Goal: Book appointment/travel/reservation

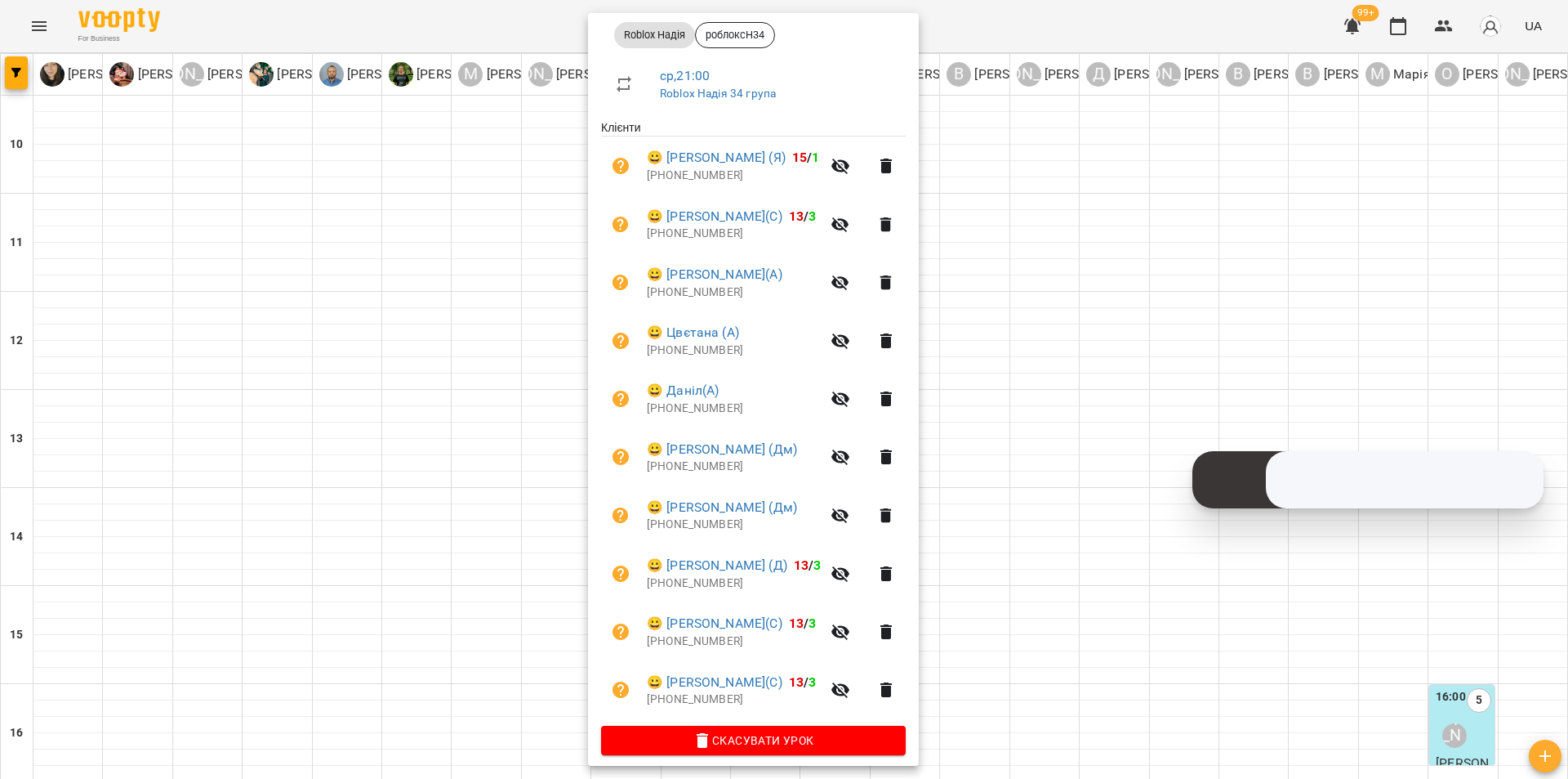
scroll to position [255, 0]
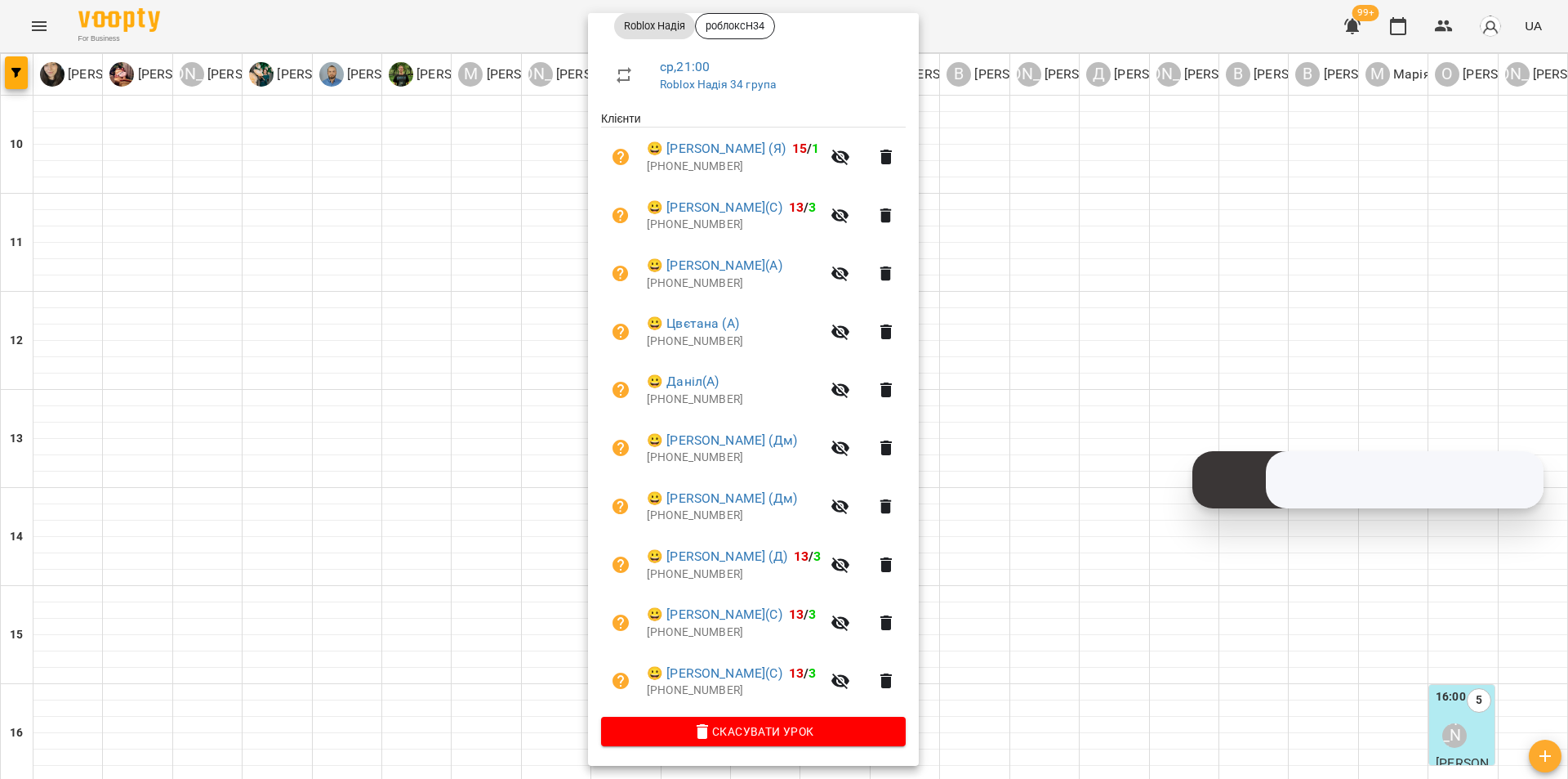
click at [505, 496] on div at bounding box center [784, 390] width 1568 height 779
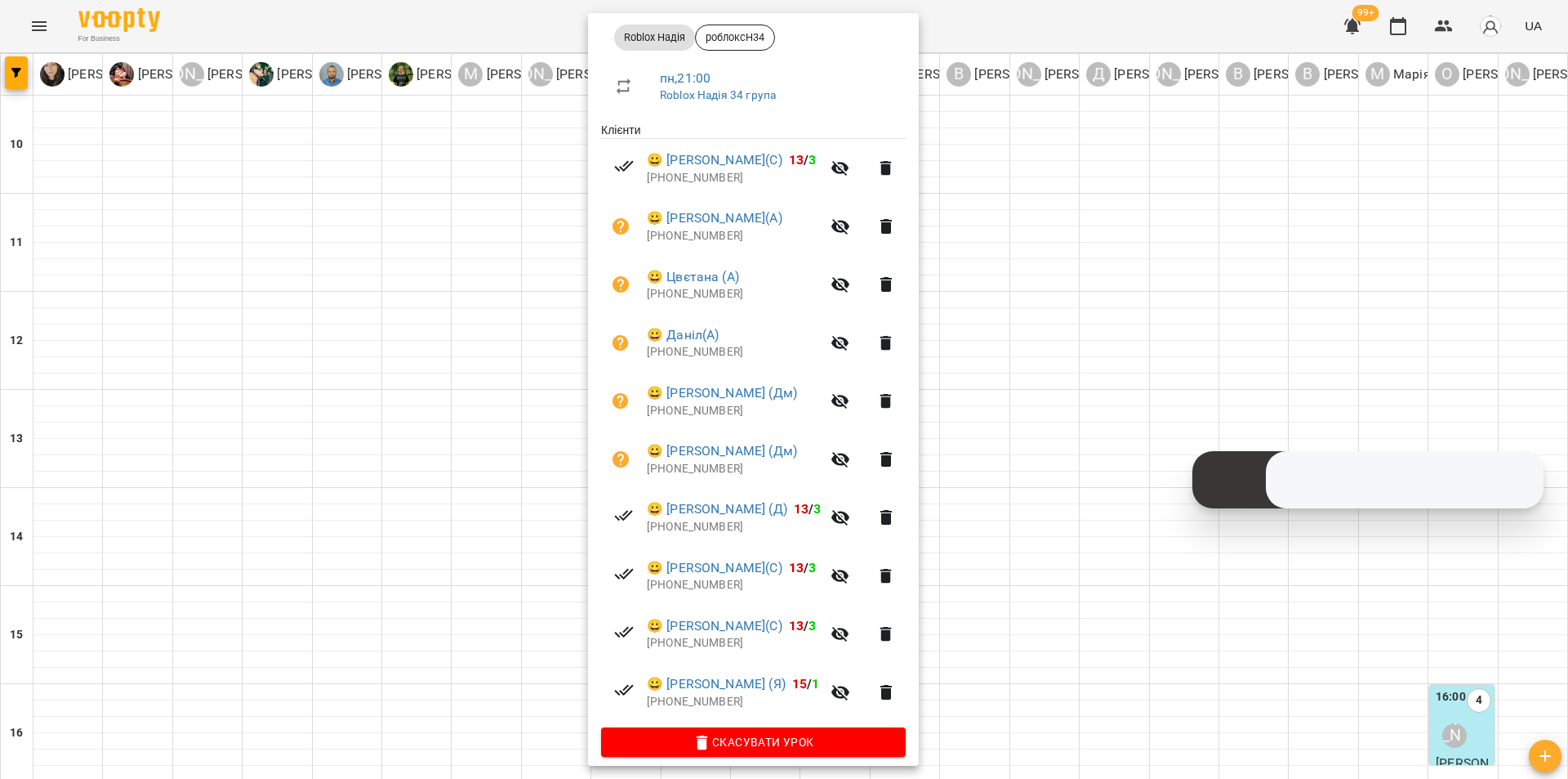
scroll to position [246, 0]
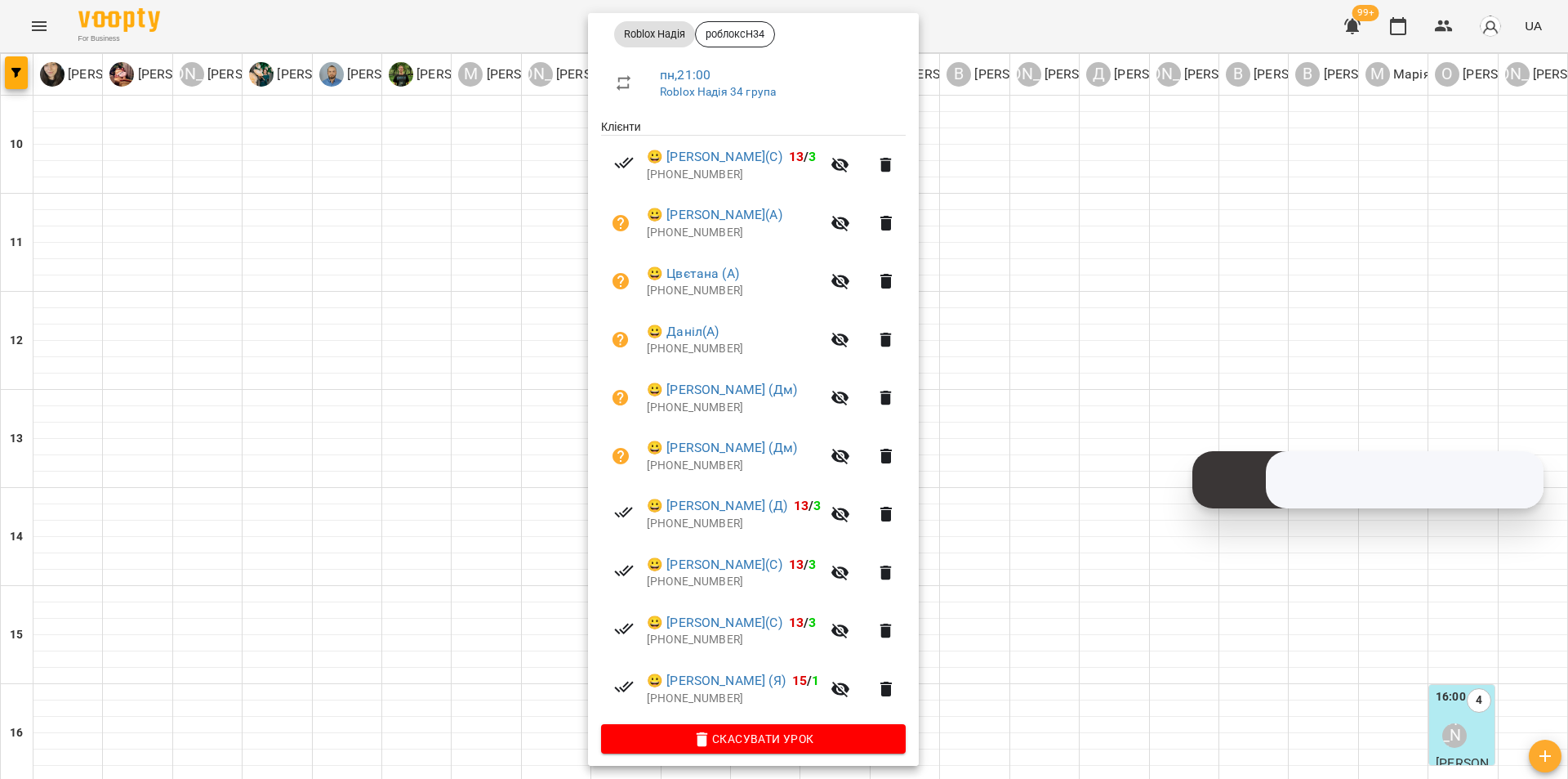
click at [1142, 737] on div at bounding box center [784, 390] width 1568 height 779
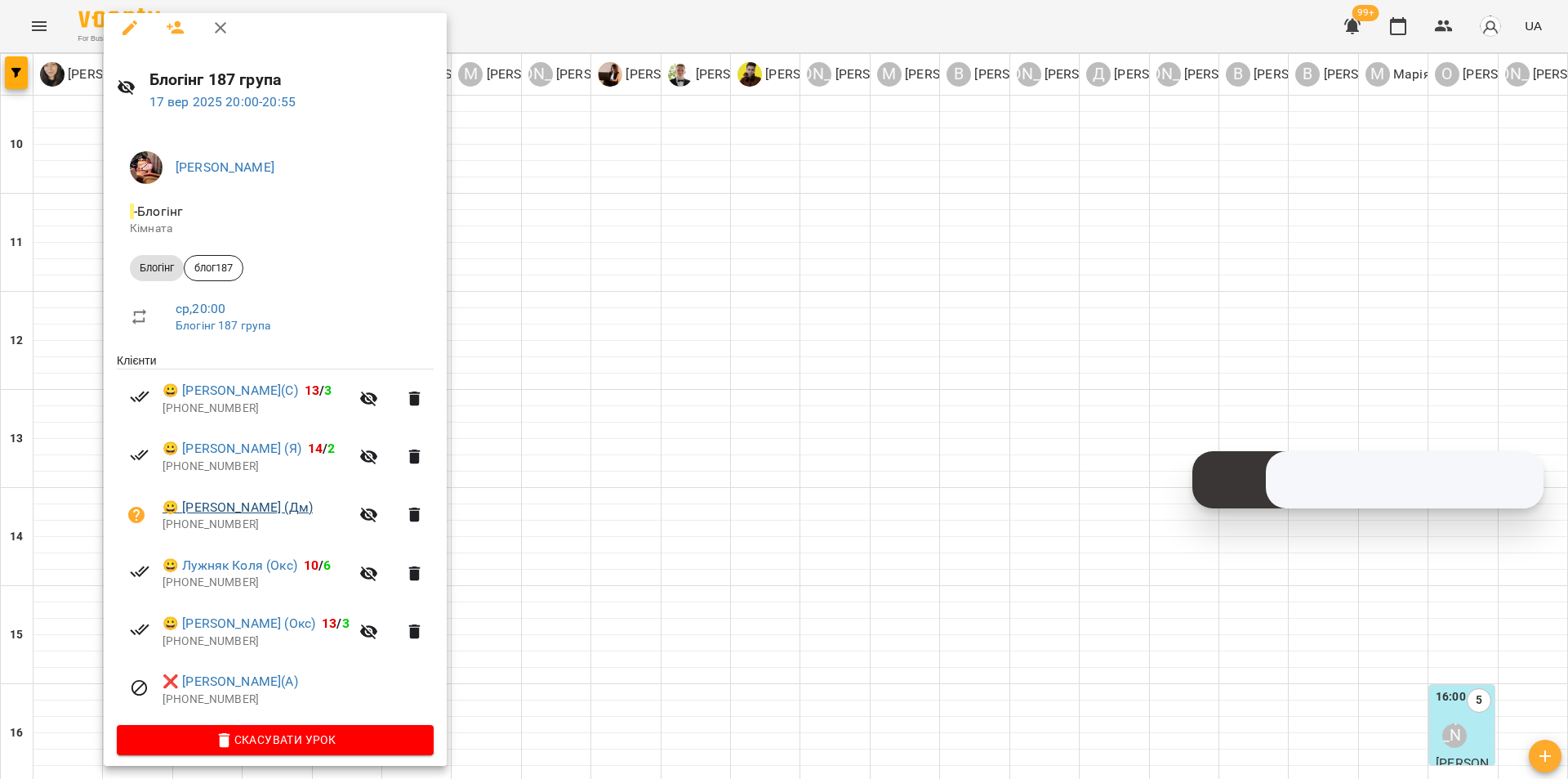
scroll to position [22, 0]
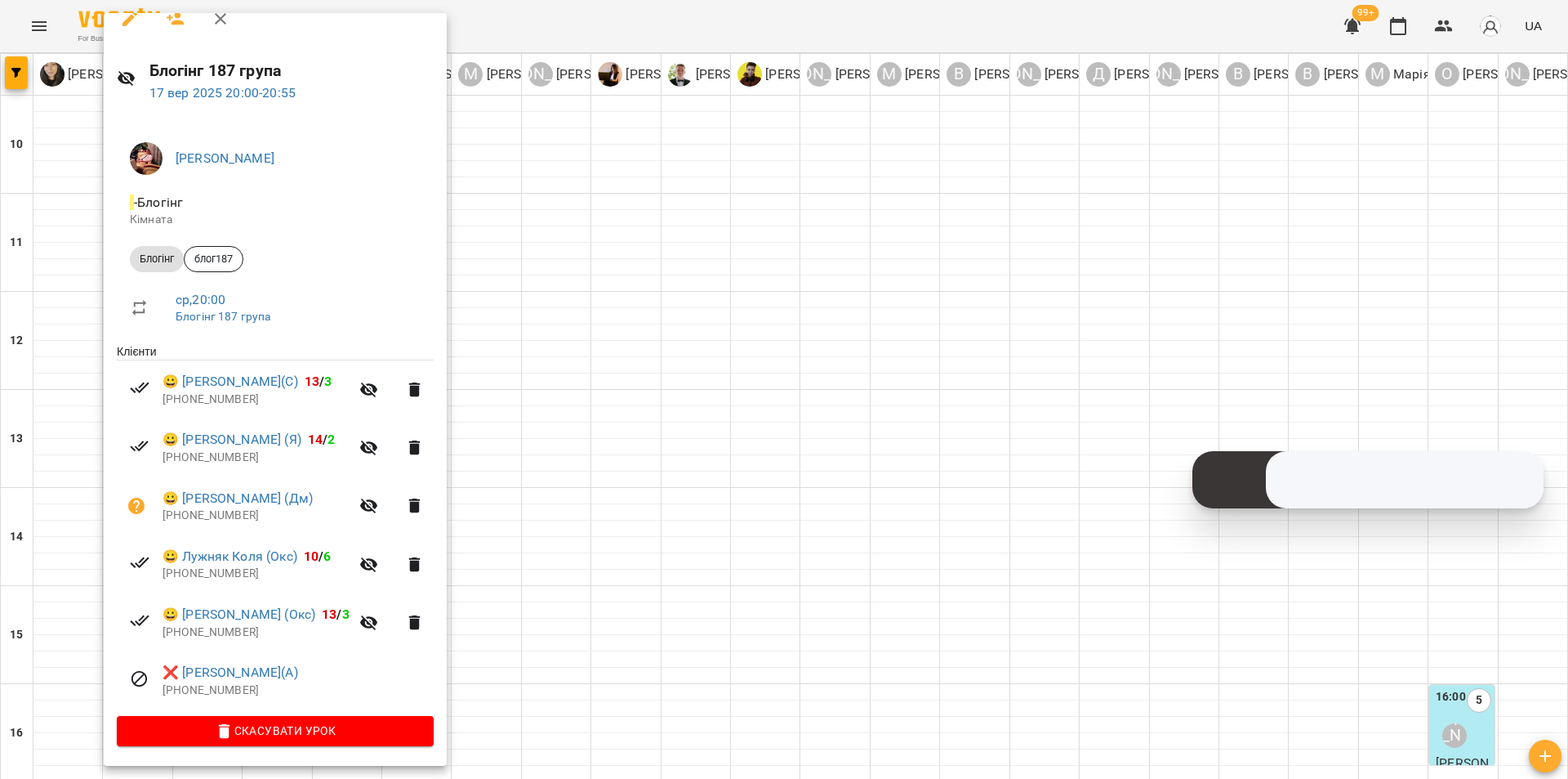
click at [531, 488] on div at bounding box center [784, 390] width 1568 height 779
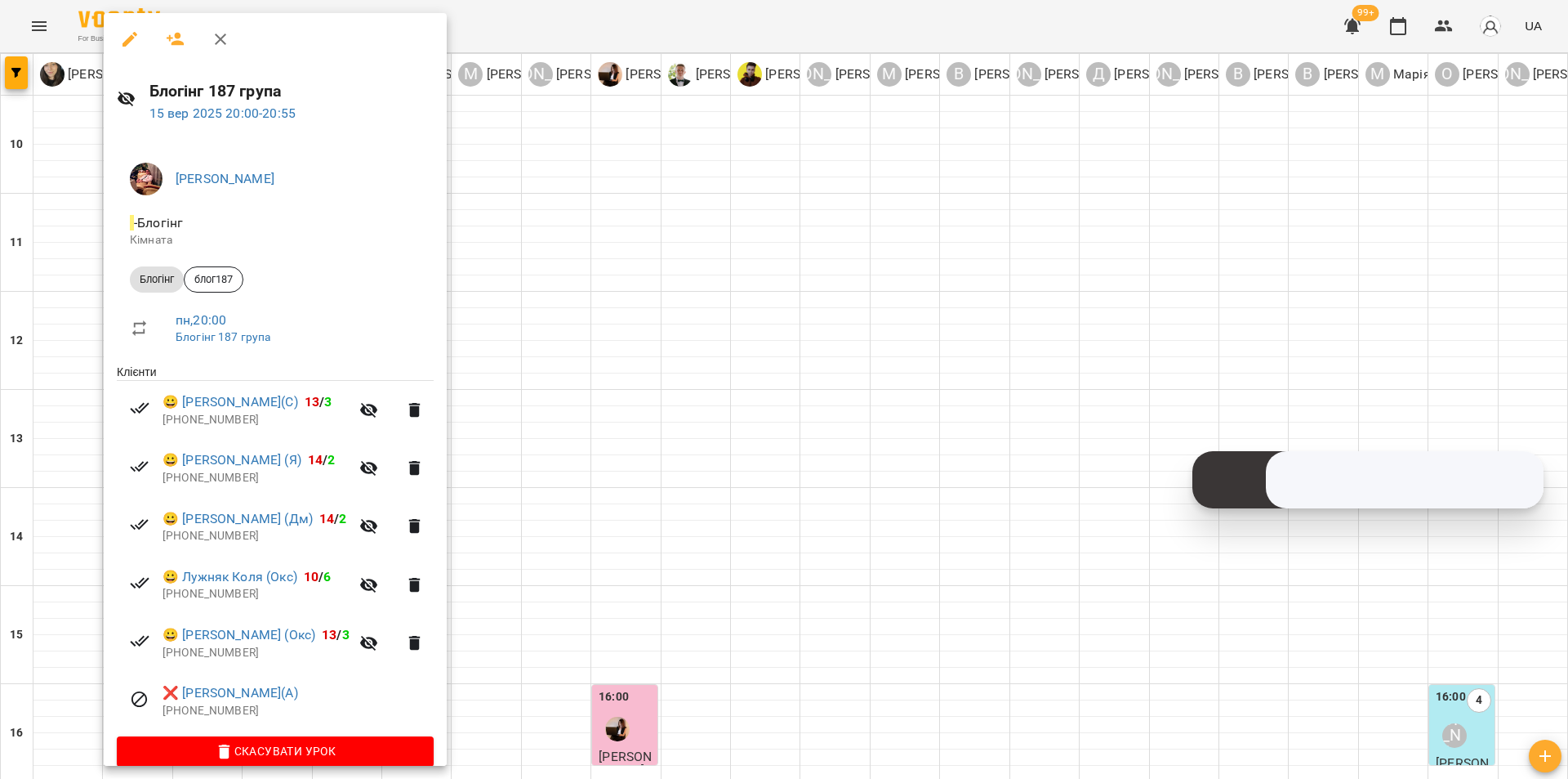
click at [562, 373] on div at bounding box center [784, 390] width 1568 height 779
